Goal: Browse casually

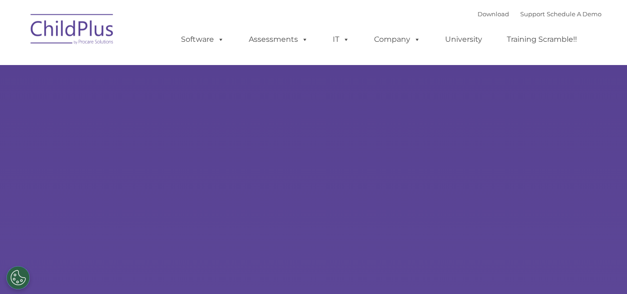
type input ""
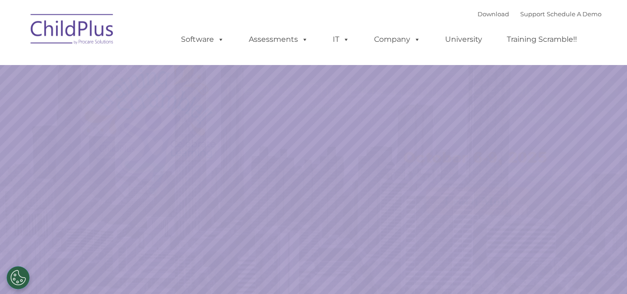
select select "MEDIUM"
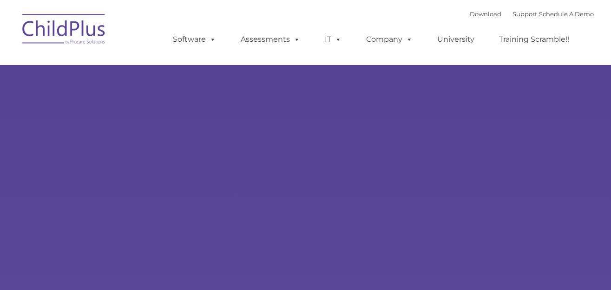
select select "MEDIUM"
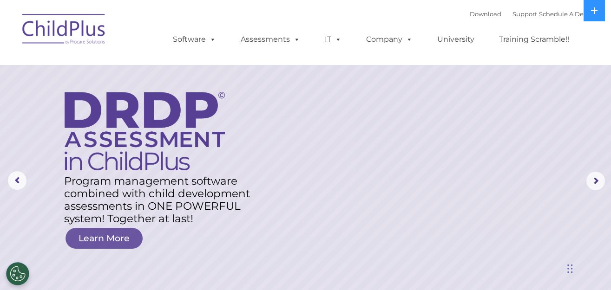
click at [72, 30] on img at bounding box center [64, 30] width 93 height 46
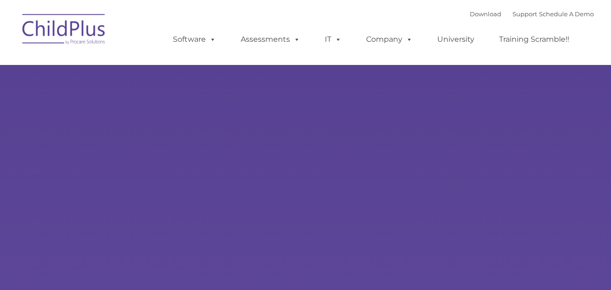
select select "MEDIUM"
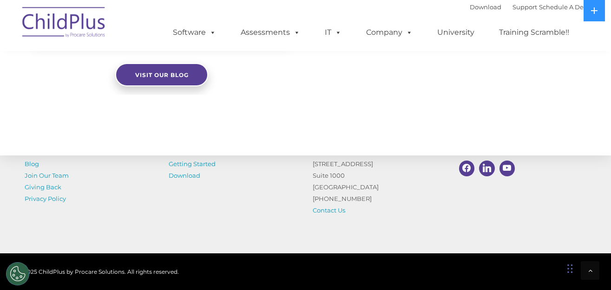
scroll to position [1048, 0]
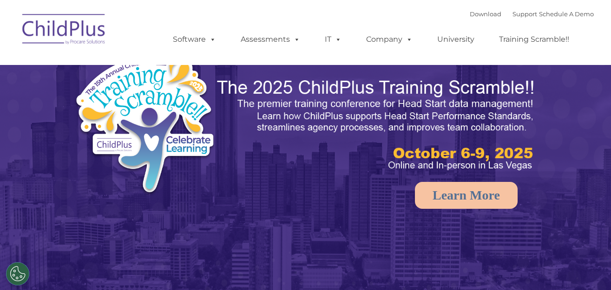
select select "MEDIUM"
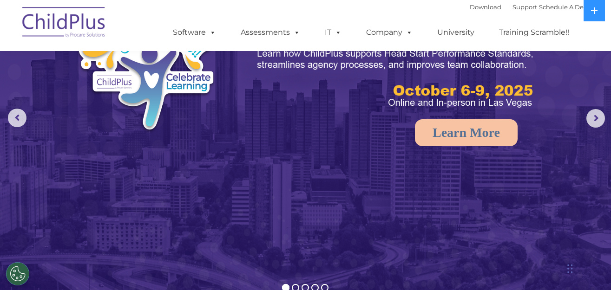
scroll to position [61, 0]
